Goal: Task Accomplishment & Management: Manage account settings

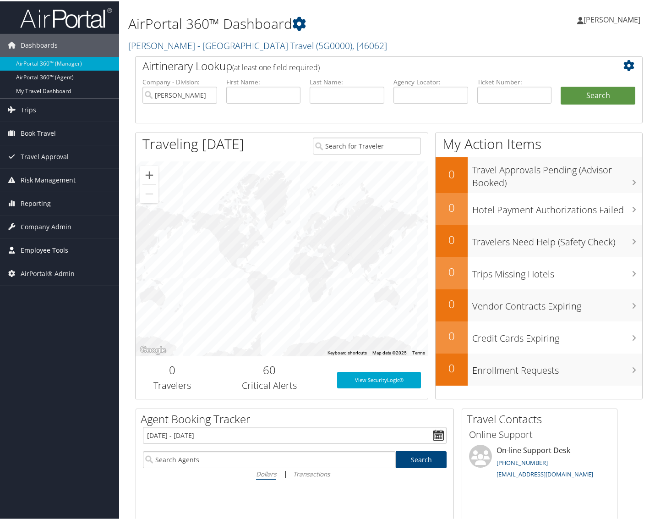
click at [55, 252] on span "Employee Tools" at bounding box center [45, 248] width 48 height 23
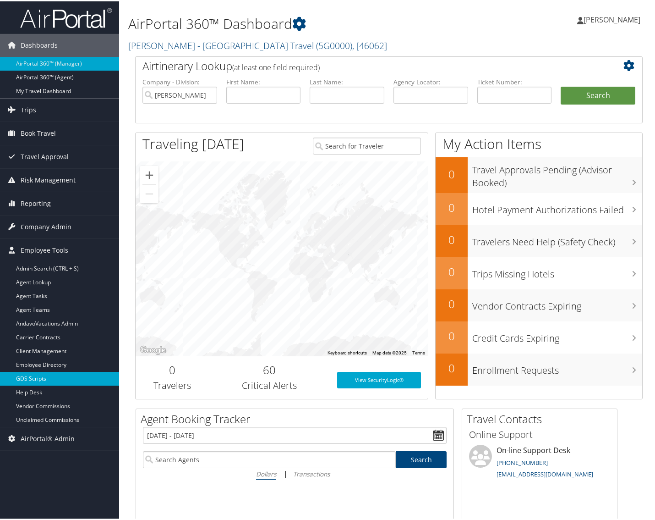
click at [44, 374] on link "GDS Scripts" at bounding box center [59, 377] width 119 height 14
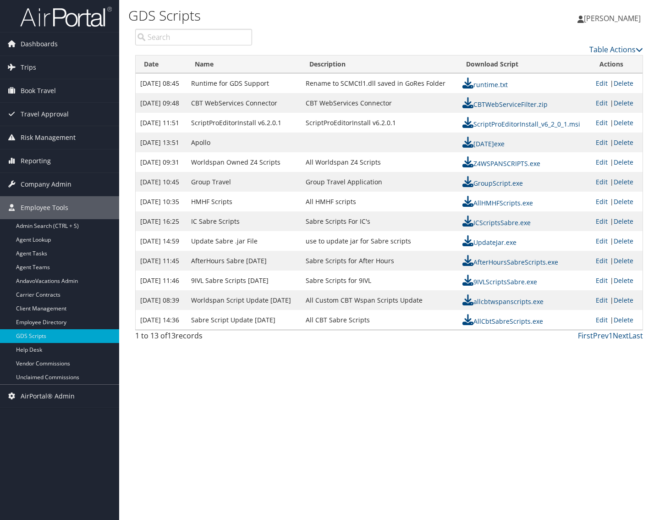
click at [392, 353] on div "GDS Scripts Jinhyun Kim Jinhyun Kim My Settings Travel Agency Contacts Log Cons…" at bounding box center [389, 260] width 540 height 520
click at [603, 50] on link "Table Actions" at bounding box center [616, 49] width 54 height 10
click at [566, 88] on link "Page Length" at bounding box center [578, 95] width 121 height 16
click at [390, 385] on div at bounding box center [329, 260] width 659 height 520
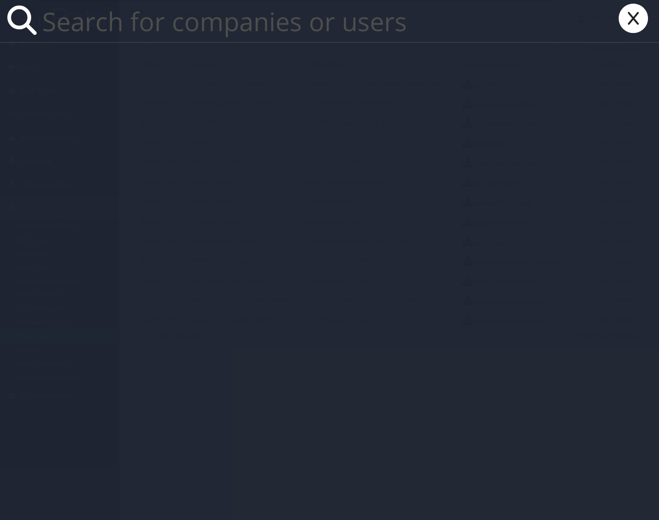
paste input "homolla.jerome@fronius.com"
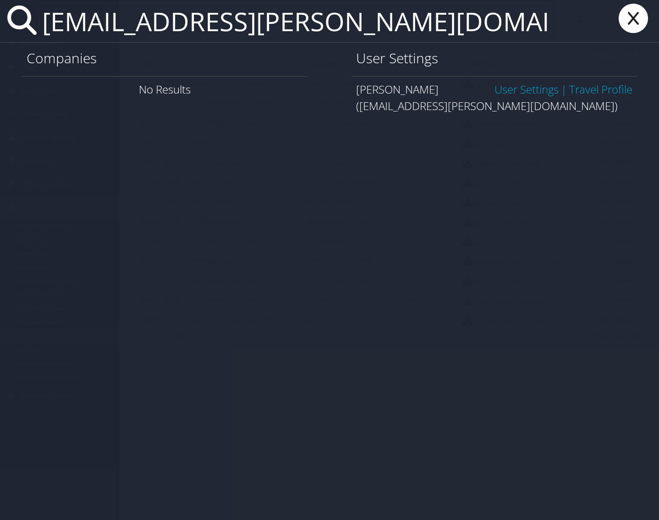
type input "homolla.jerome@fronius.com"
click at [526, 86] on link "User Settings" at bounding box center [527, 89] width 64 height 15
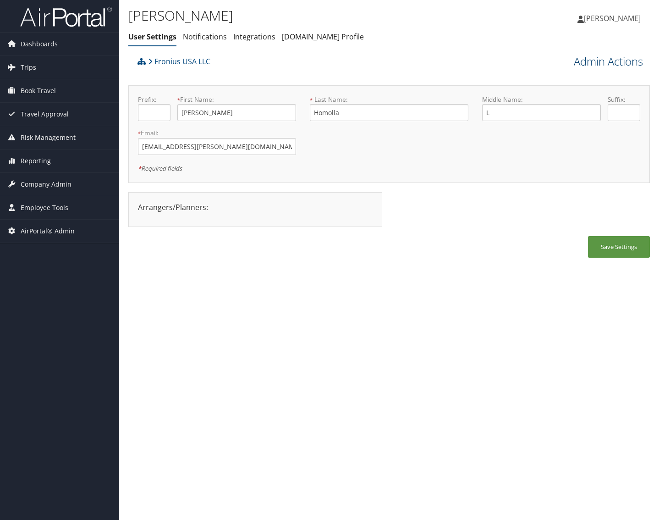
click at [578, 63] on link "Admin Actions" at bounding box center [608, 62] width 69 height 16
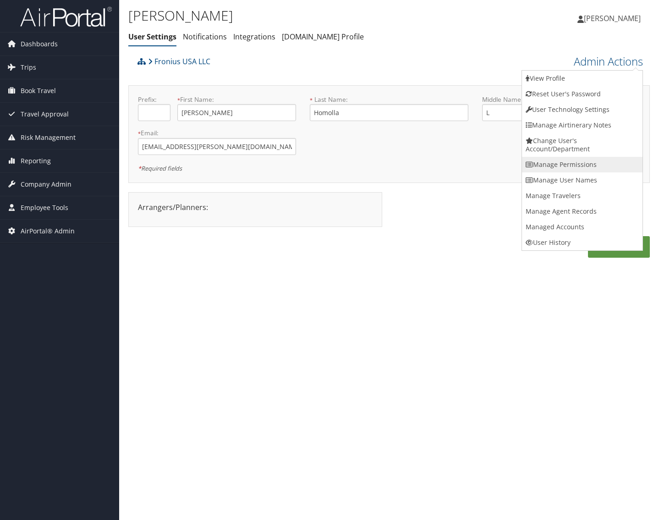
click at [590, 168] on link "Manage Permissions" at bounding box center [582, 165] width 121 height 16
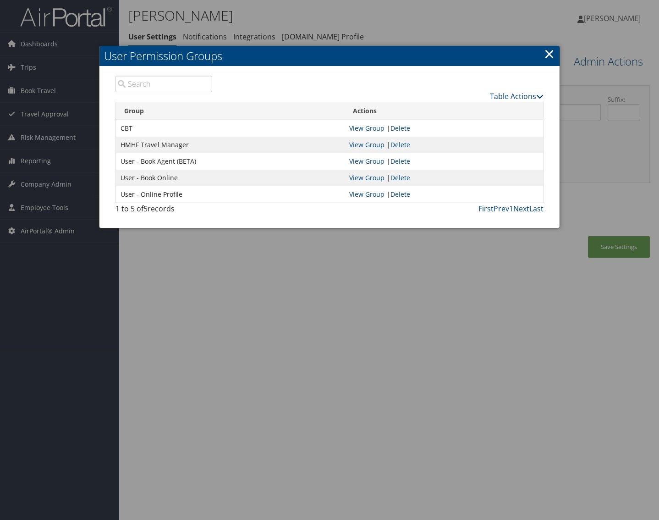
click at [495, 95] on link "Table Actions" at bounding box center [517, 96] width 54 height 10
click at [494, 109] on link "New Record" at bounding box center [483, 111] width 121 height 16
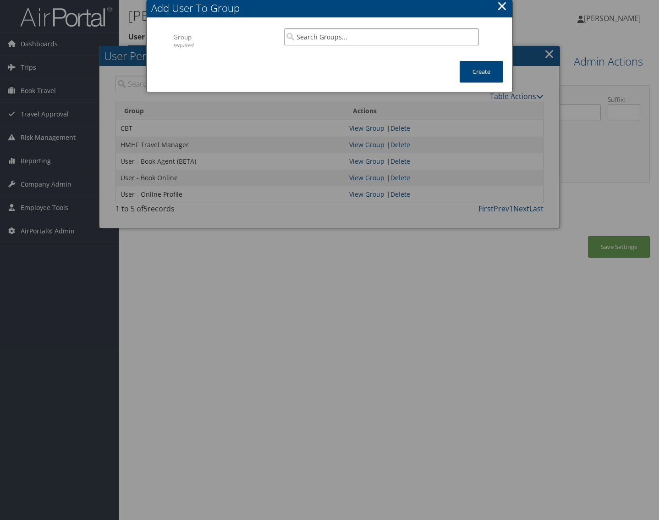
click at [318, 44] on input "search" at bounding box center [381, 36] width 195 height 17
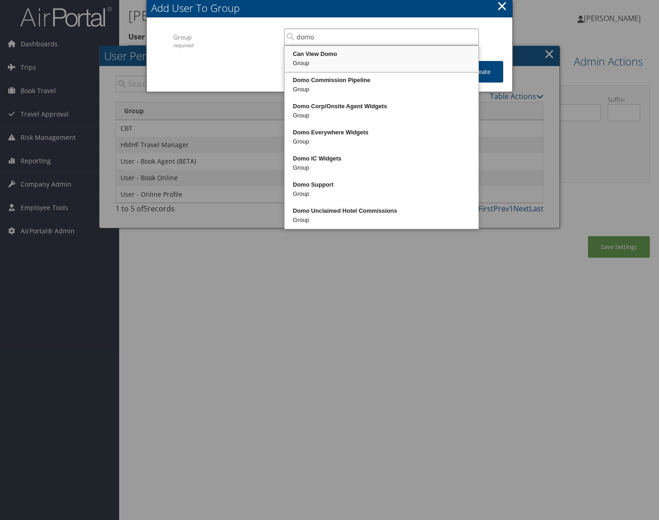
click at [348, 61] on div "Group" at bounding box center [381, 63] width 191 height 9
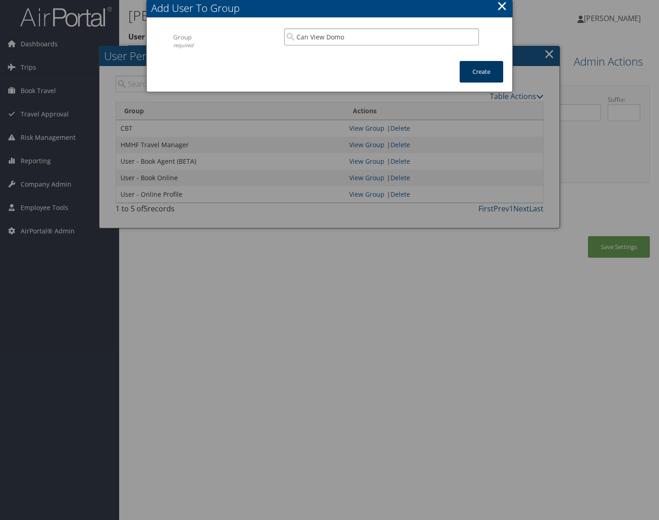
type input "Can View Domo"
click at [489, 78] on button "Create" at bounding box center [482, 72] width 44 height 22
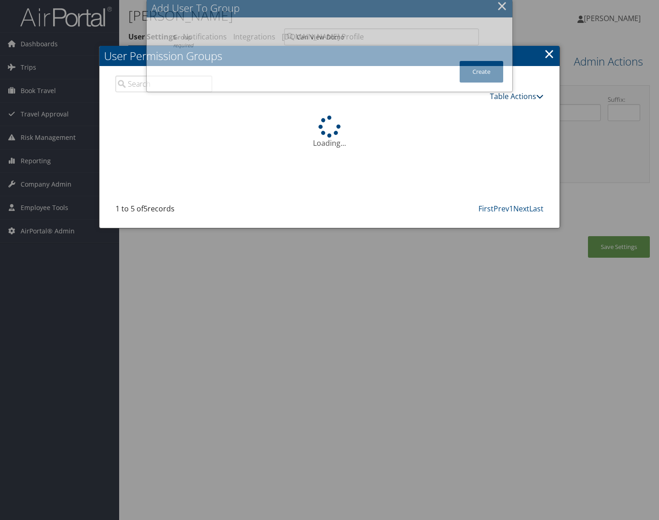
click at [503, 96] on link "Table Actions" at bounding box center [517, 96] width 54 height 10
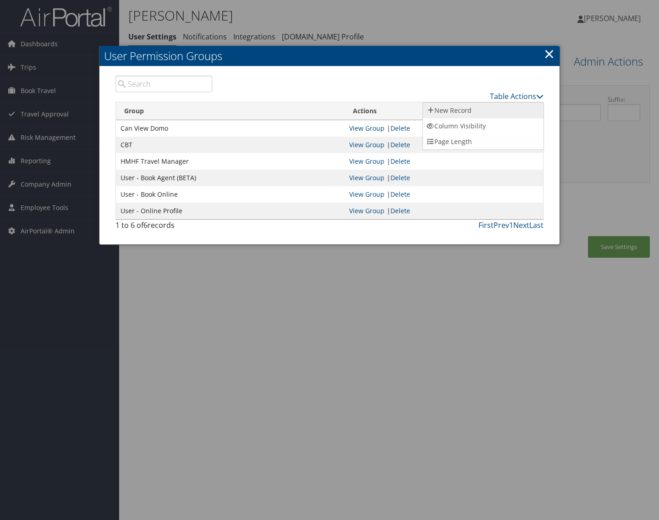
click at [507, 107] on link "New Record" at bounding box center [483, 111] width 121 height 16
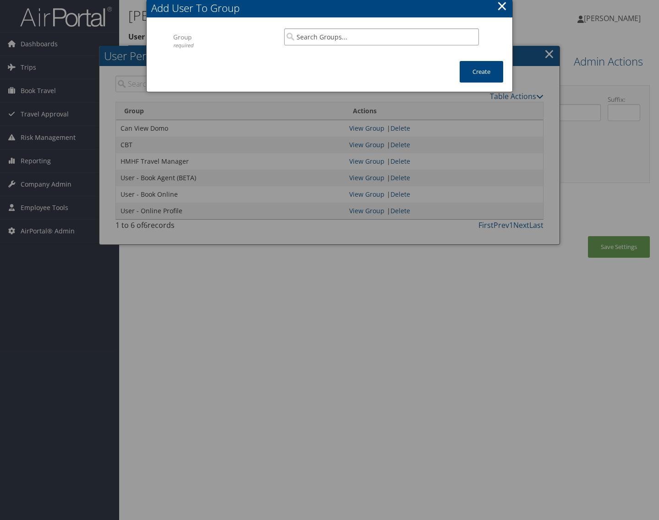
click at [366, 39] on input "search" at bounding box center [381, 36] width 195 height 17
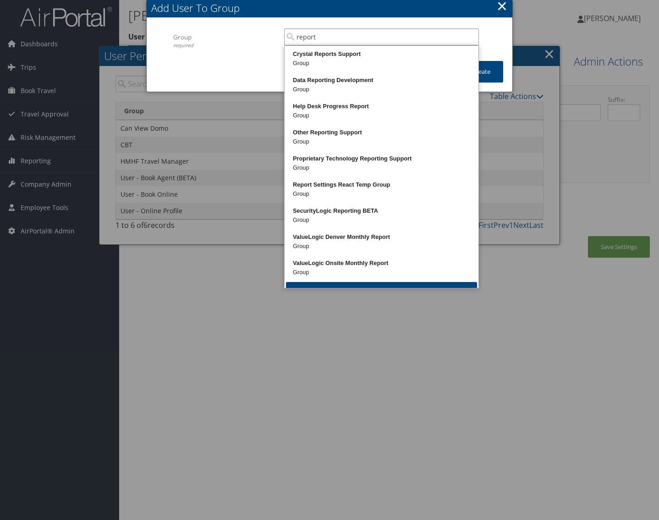
drag, startPoint x: 362, startPoint y: 32, endPoint x: 215, endPoint y: 31, distance: 147.6
click at [215, 31] on div "Group required report Multiple values The selected items contain different valu…" at bounding box center [329, 44] width 313 height 33
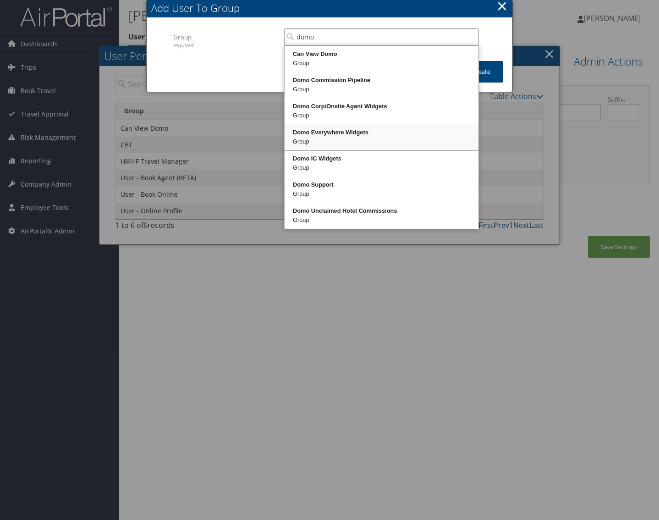
click at [397, 144] on div "Group" at bounding box center [381, 141] width 191 height 9
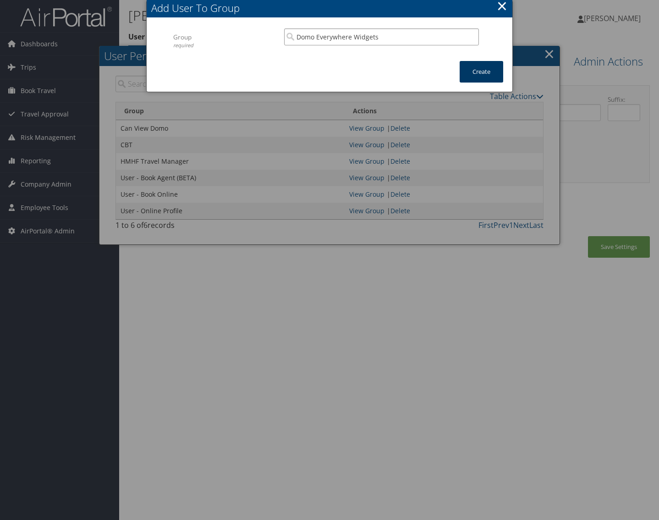
type input "Domo Everywhere Widgets"
click at [483, 77] on button "Create" at bounding box center [482, 72] width 44 height 22
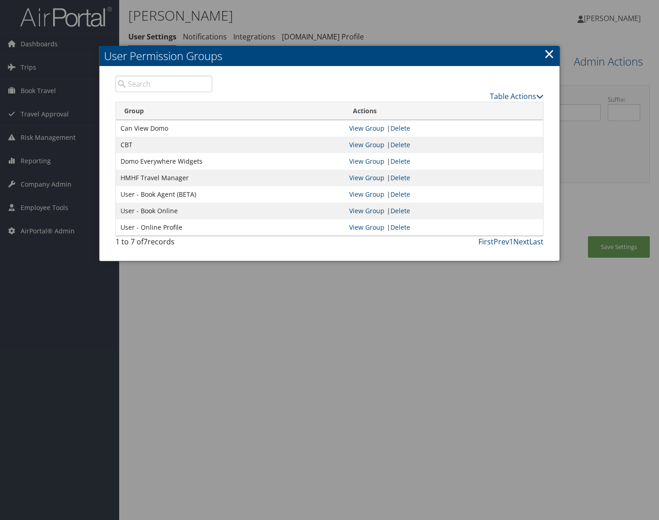
click at [609, 248] on div at bounding box center [329, 260] width 659 height 520
click at [609, 248] on body "Menu Dashboards ► AirPortal 360™ (Manager) AirPortal 360™ (Agent) My Travel Das…" at bounding box center [329, 260] width 659 height 520
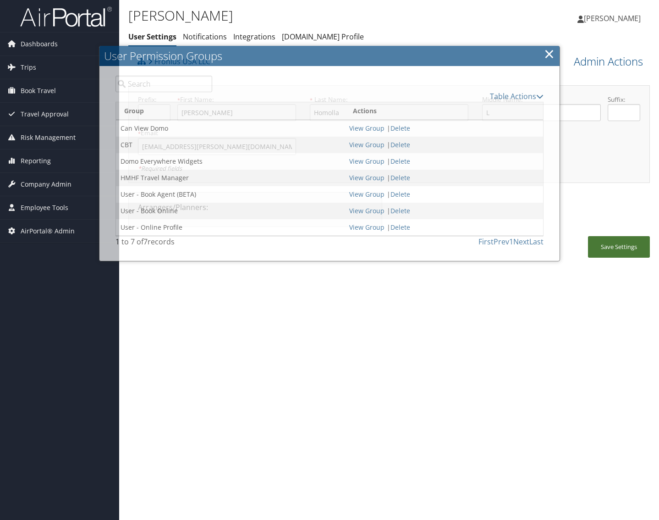
click at [609, 248] on button "Save Settings" at bounding box center [619, 247] width 62 height 22
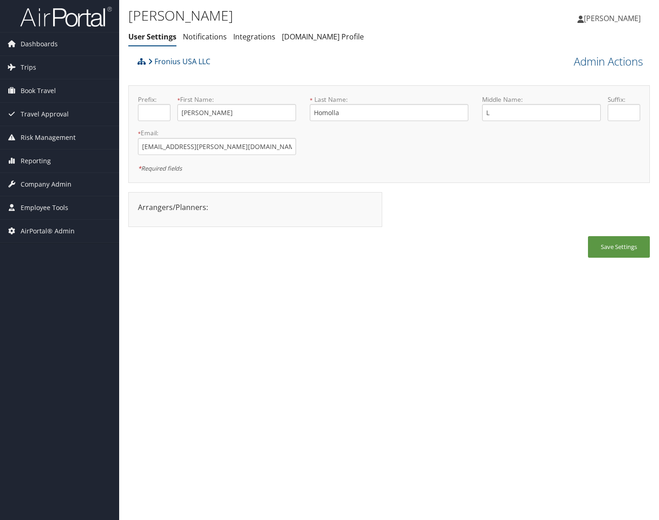
click at [443, 319] on div "Jerome Homolla User Settings Notifications Integrations AndavoVacations.com Pro…" at bounding box center [389, 260] width 540 height 520
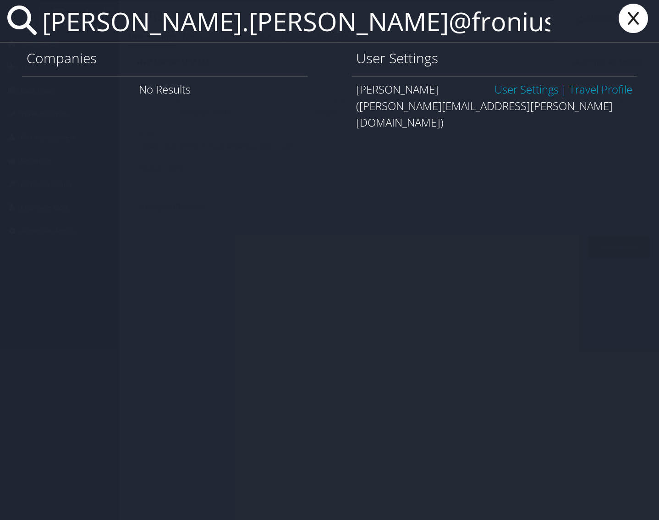
type input "anderson.tracy@fronius"
click at [523, 87] on link "User Settings" at bounding box center [527, 89] width 64 height 15
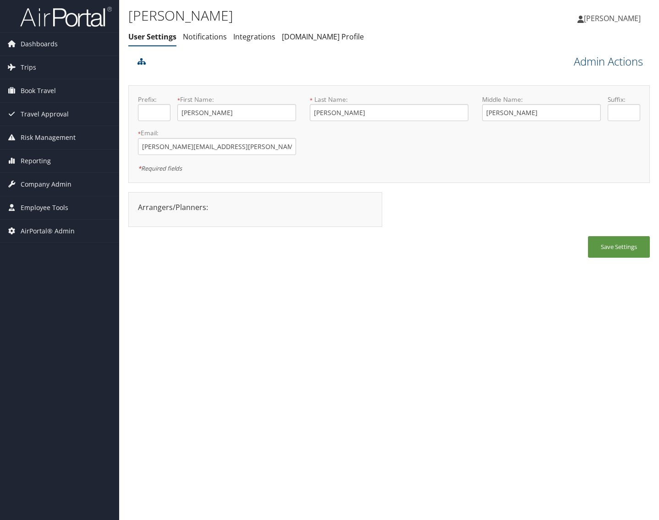
click at [584, 66] on link "Admin Actions" at bounding box center [608, 62] width 69 height 16
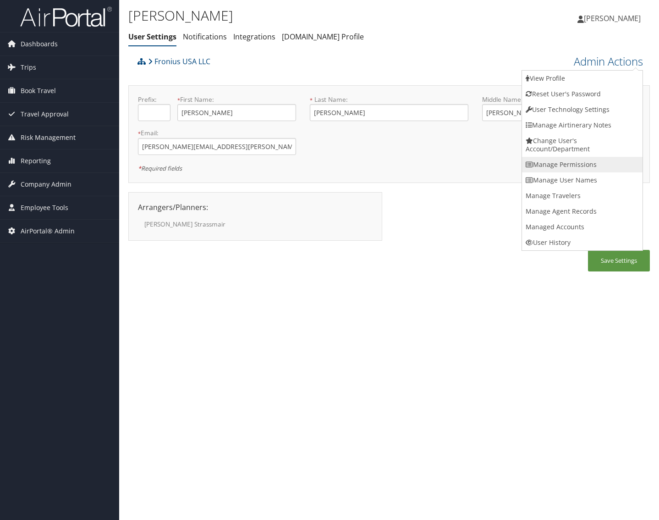
click at [577, 160] on link "Manage Permissions" at bounding box center [582, 165] width 121 height 16
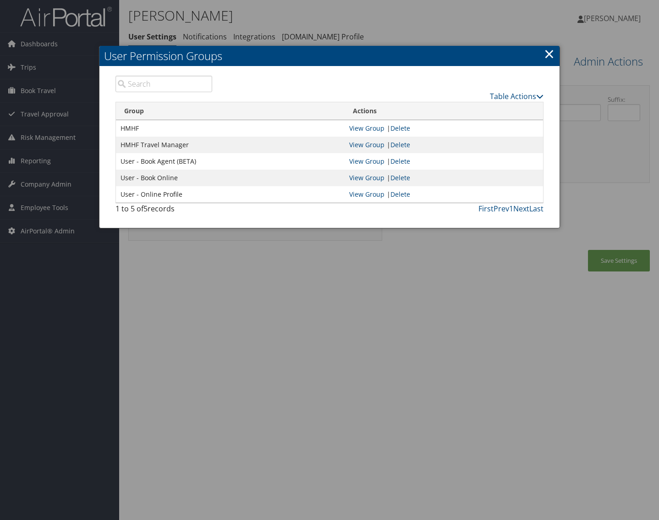
click at [412, 308] on div at bounding box center [329, 260] width 659 height 520
